Goal: Information Seeking & Learning: Learn about a topic

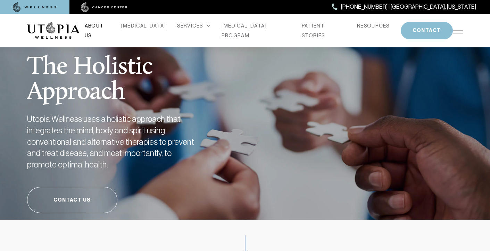
click at [110, 30] on link "ABOUT US" at bounding box center [97, 30] width 25 height 19
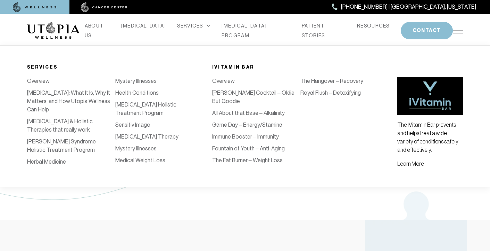
click at [207, 26] on icon at bounding box center [208, 26] width 3 height 2
click at [203, 26] on div "SERVICES" at bounding box center [193, 26] width 33 height 10
click at [323, 89] on link "Royal Flush – Detoxifying" at bounding box center [331, 92] width 60 height 7
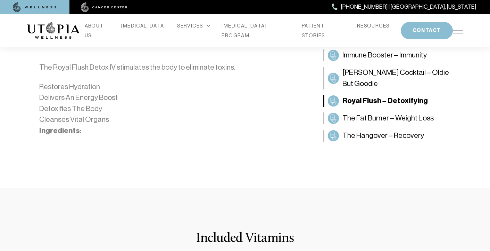
scroll to position [140, 0]
